Goal: Task Accomplishment & Management: Manage account settings

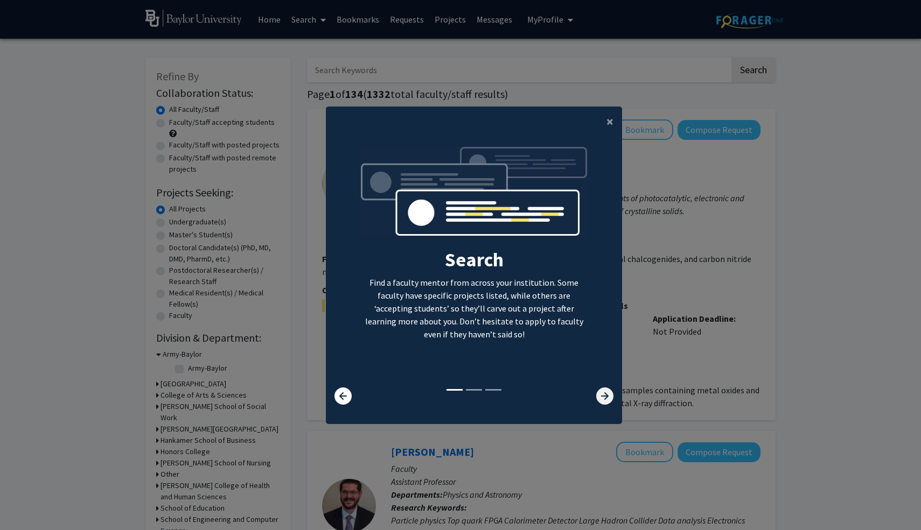
click at [604, 398] on icon at bounding box center [604, 396] width 17 height 17
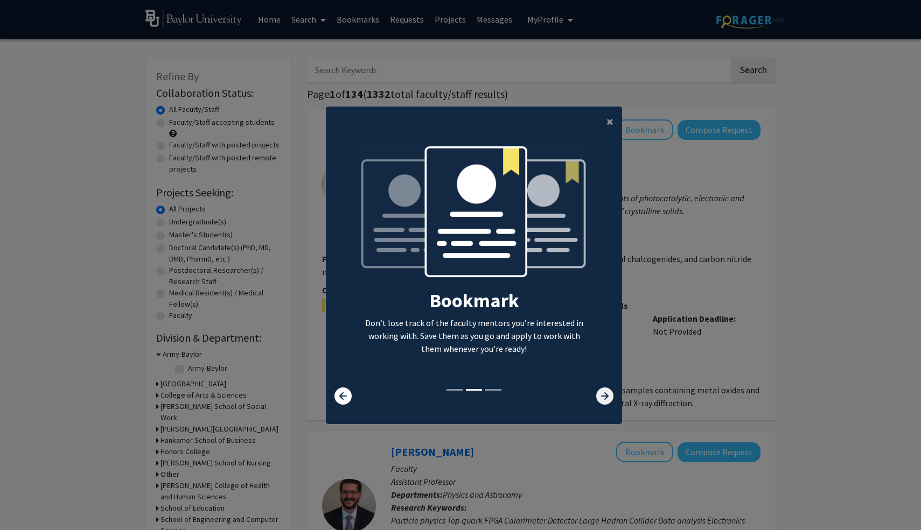
click at [604, 398] on icon at bounding box center [604, 396] width 17 height 17
click at [607, 118] on span "×" at bounding box center [609, 121] width 7 height 17
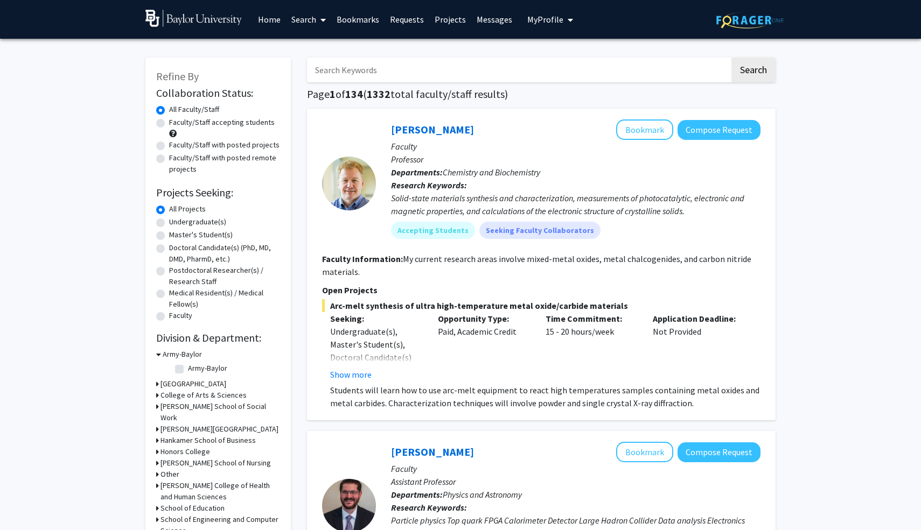
click at [765, 22] on img at bounding box center [749, 20] width 67 height 17
click at [546, 20] on span "My Profile" at bounding box center [545, 19] width 36 height 11
click at [562, 52] on span "[PERSON_NAME]" at bounding box center [594, 50] width 65 height 12
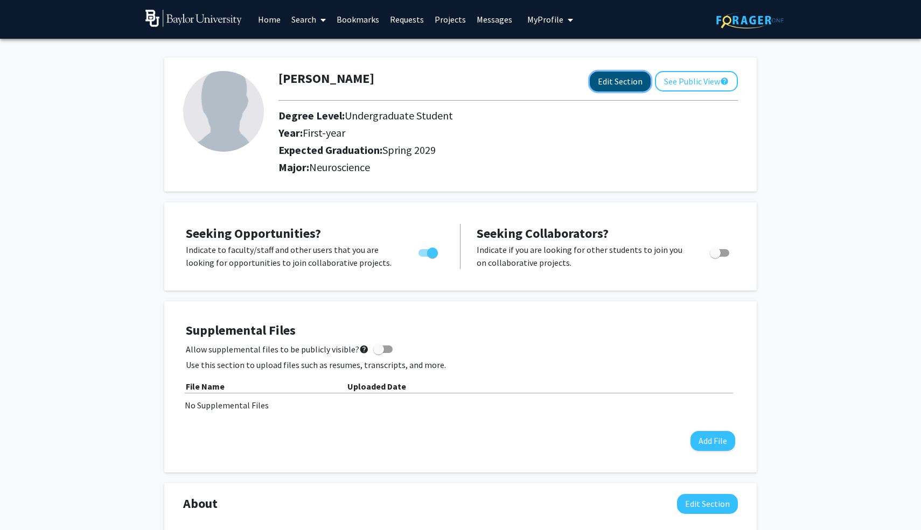
click at [628, 86] on button "Edit Section" at bounding box center [620, 82] width 61 height 20
select select "first-year"
select select "45: spring_2029"
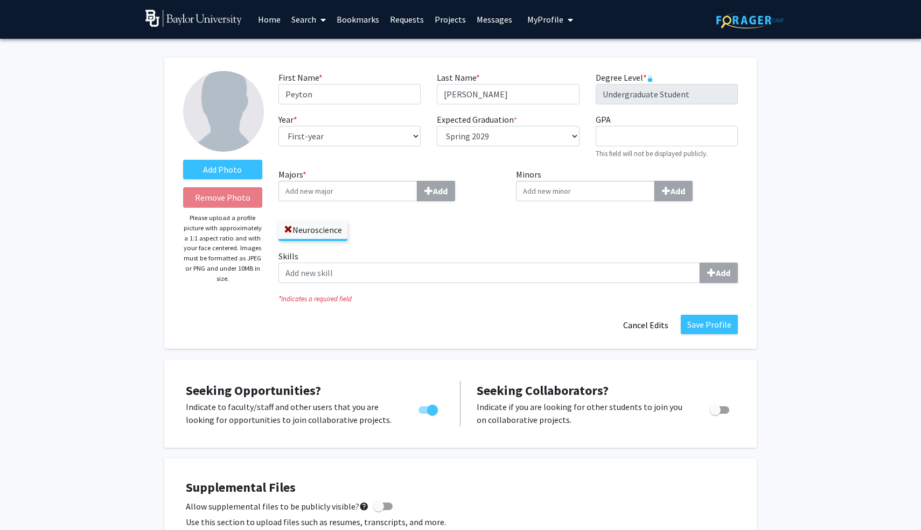
click at [374, 193] on input "Majors * Add" at bounding box center [347, 191] width 139 height 20
click at [374, 220] on div "Neuroscience" at bounding box center [389, 225] width 222 height 31
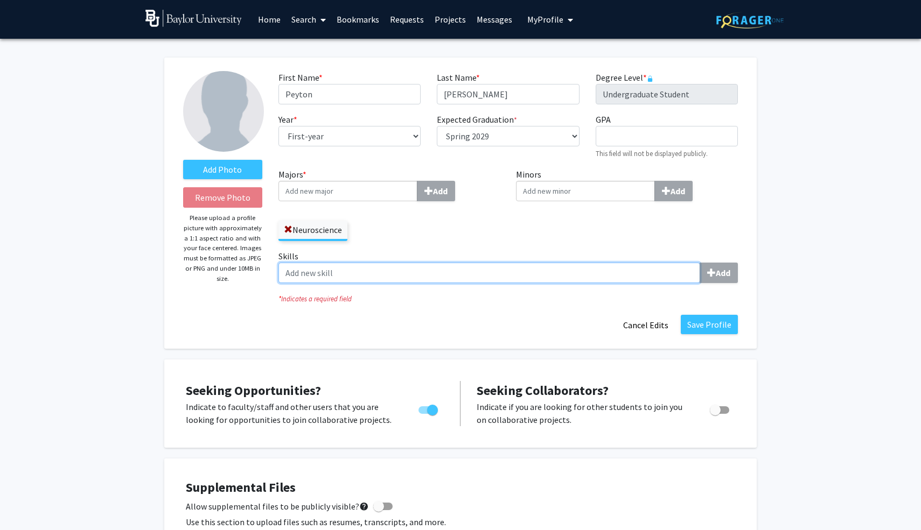
click at [405, 267] on input "Skills Add" at bounding box center [489, 273] width 422 height 20
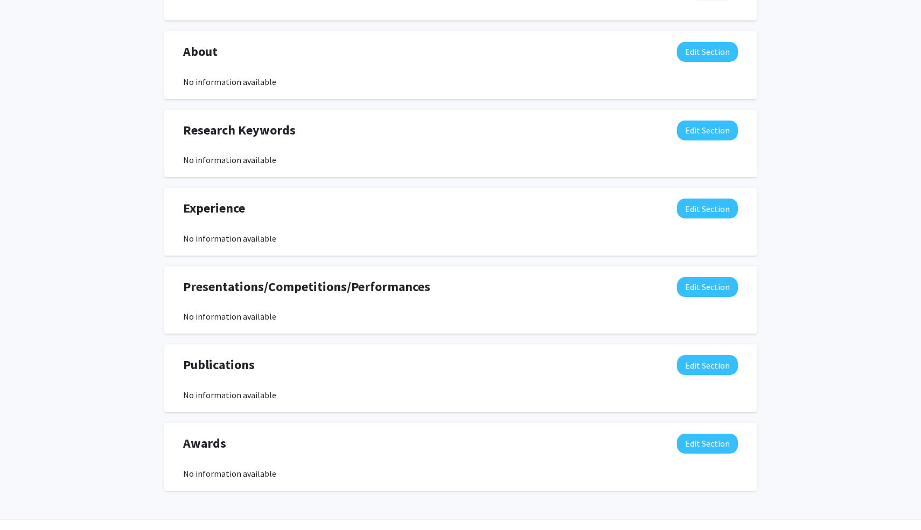
scroll to position [637, 0]
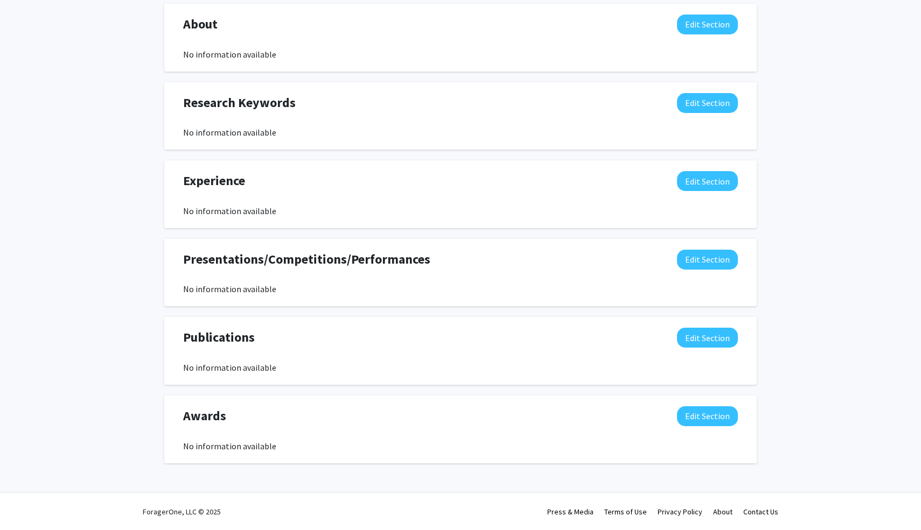
click at [407, 352] on div "Publications Edit Section" at bounding box center [460, 340] width 571 height 25
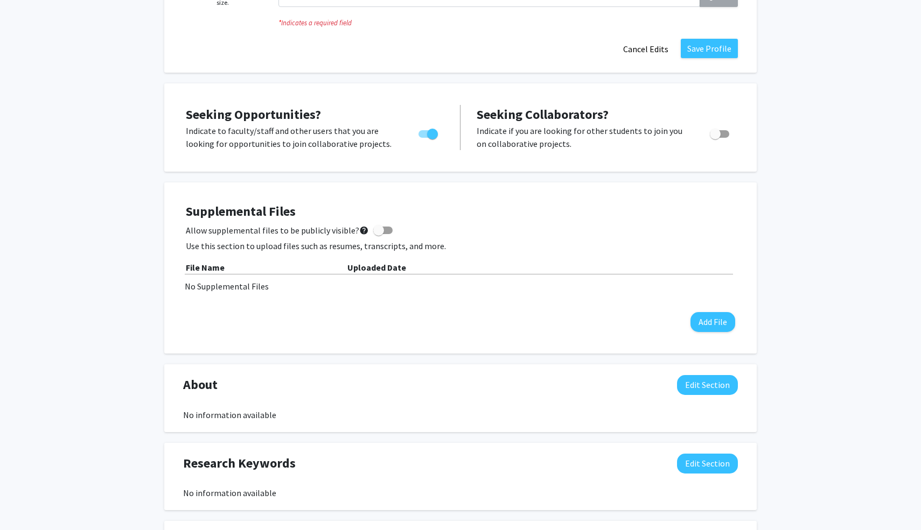
scroll to position [273, 0]
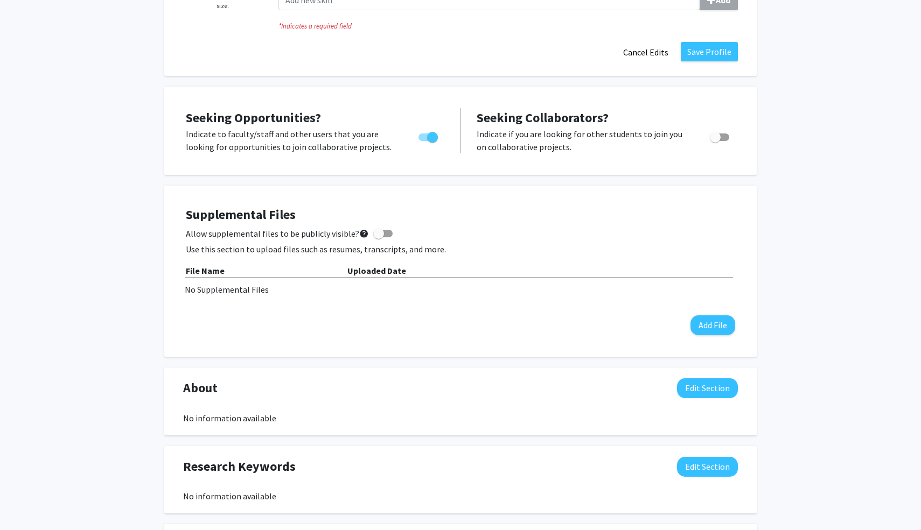
click at [387, 273] on b "Uploaded Date" at bounding box center [376, 270] width 59 height 11
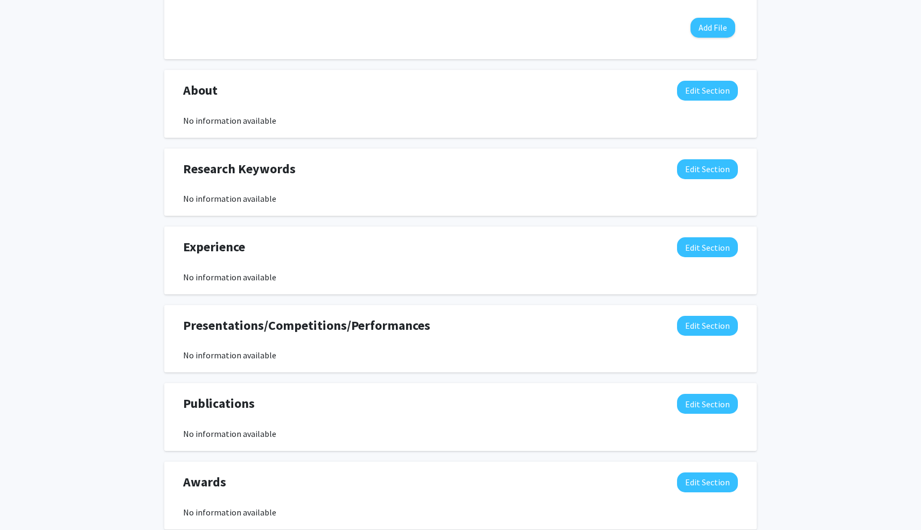
scroll to position [637, 0]
